Goal: Understand process/instructions: Learn about a topic

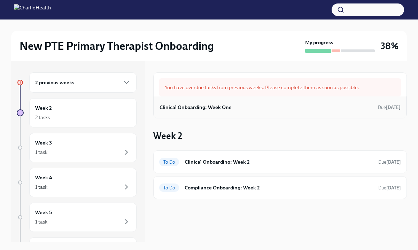
click at [222, 110] on h6 "Clinical Onboarding: Week One" at bounding box center [195, 107] width 72 height 8
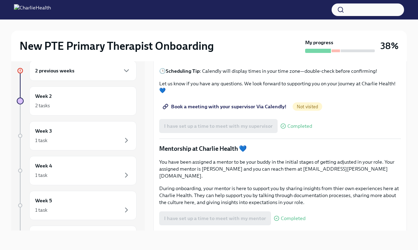
scroll to position [543, 0]
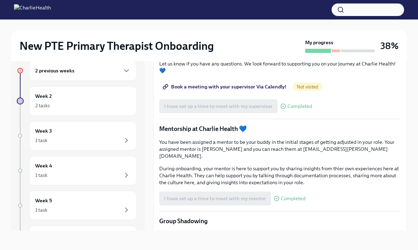
click at [230, 90] on span "Book a meeting with your supervisor Via Calendly!" at bounding box center [225, 86] width 122 height 7
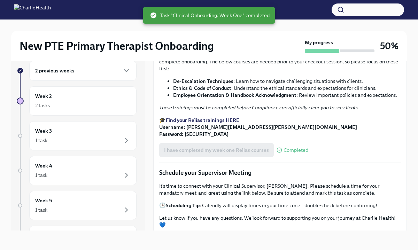
scroll to position [0, 0]
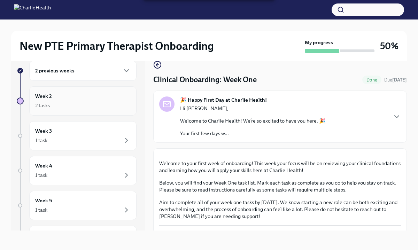
click at [87, 106] on div "2 tasks" at bounding box center [82, 105] width 95 height 8
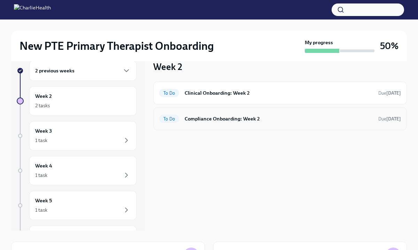
click at [238, 118] on h6 "Compliance Onboarding: Week 2" at bounding box center [278, 119] width 188 height 8
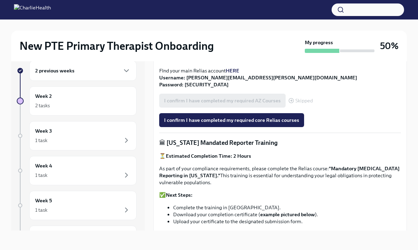
scroll to position [287, 0]
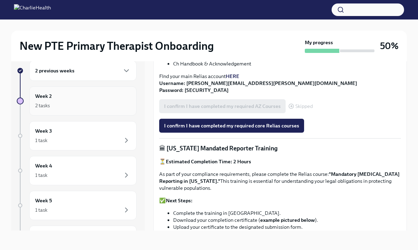
click at [105, 95] on div "Week 2 2 tasks" at bounding box center [82, 100] width 95 height 17
